Goal: Task Accomplishment & Management: Manage account settings

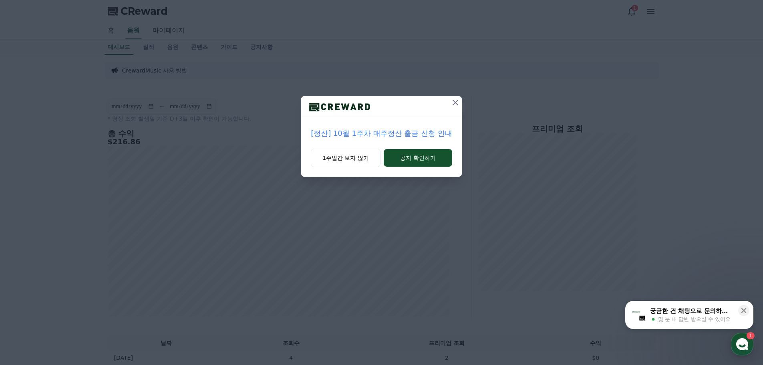
click at [453, 101] on icon at bounding box center [456, 103] width 10 height 10
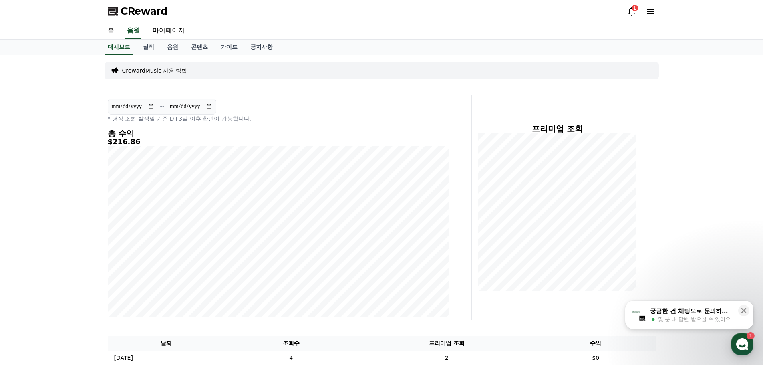
click at [631, 13] on icon at bounding box center [632, 11] width 10 height 10
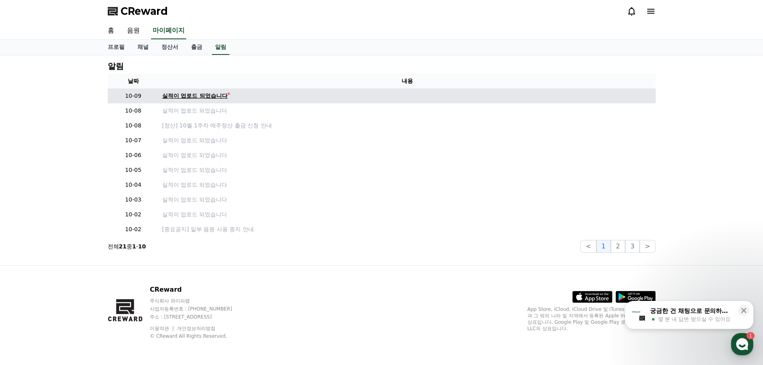
click at [206, 94] on div "실적이 업로드 되었습니다" at bounding box center [195, 96] width 66 height 8
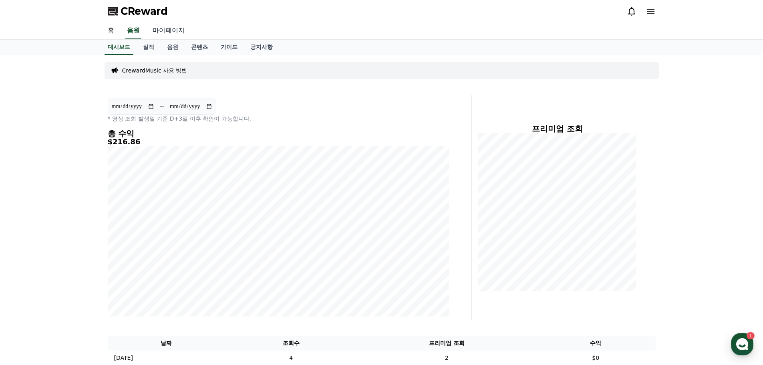
click at [176, 30] on link "마이페이지" at bounding box center [168, 30] width 45 height 17
select select "**********"
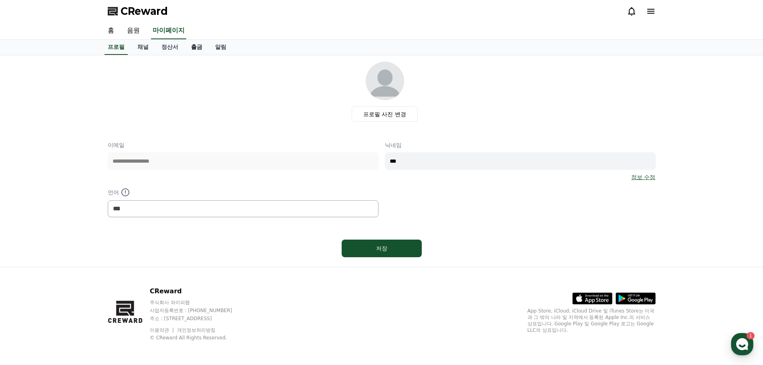
click at [192, 45] on link "출금" at bounding box center [197, 47] width 24 height 15
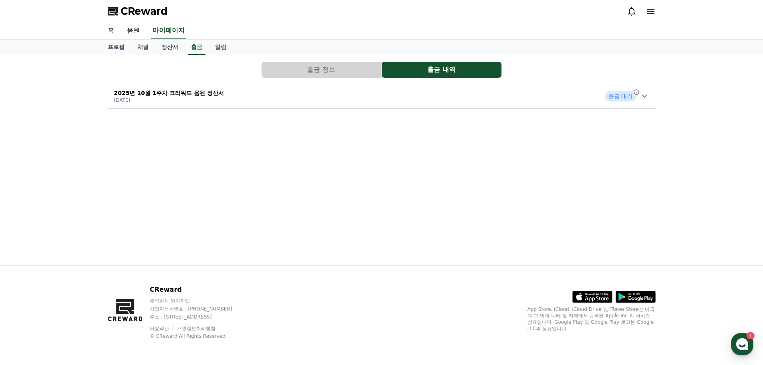
click at [424, 96] on div "2025년 10월 1주차 크리워드 음원 정산서 [DATE] 출금 대기" at bounding box center [382, 96] width 548 height 21
